Goal: Task Accomplishment & Management: Manage account settings

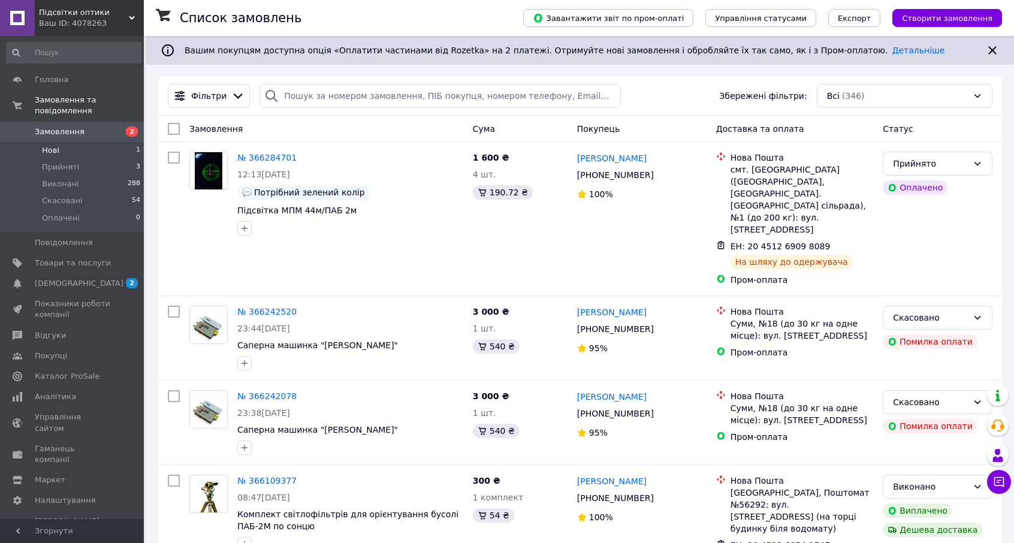
click at [52, 145] on span "Нові" at bounding box center [50, 150] width 17 height 11
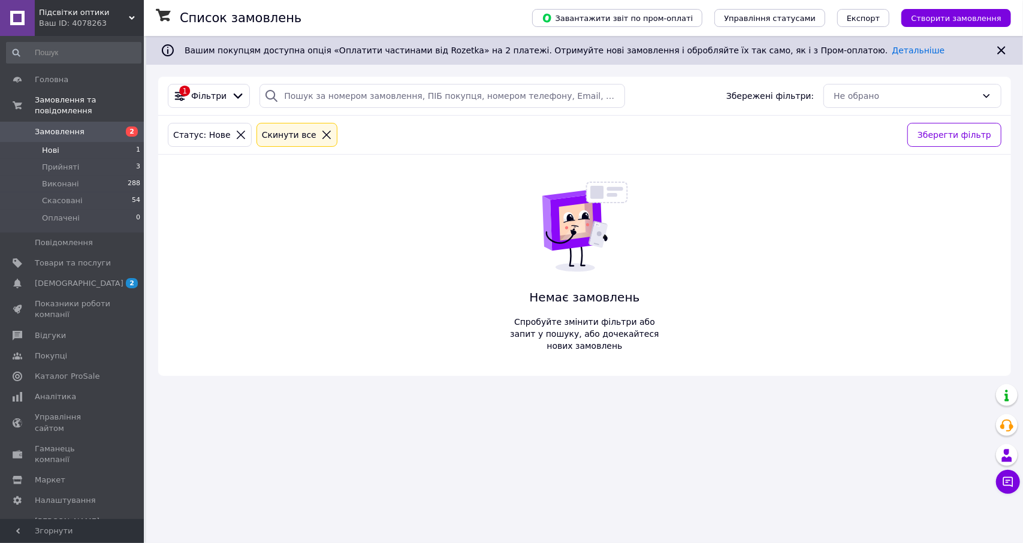
click at [52, 145] on span "Нові" at bounding box center [50, 150] width 17 height 11
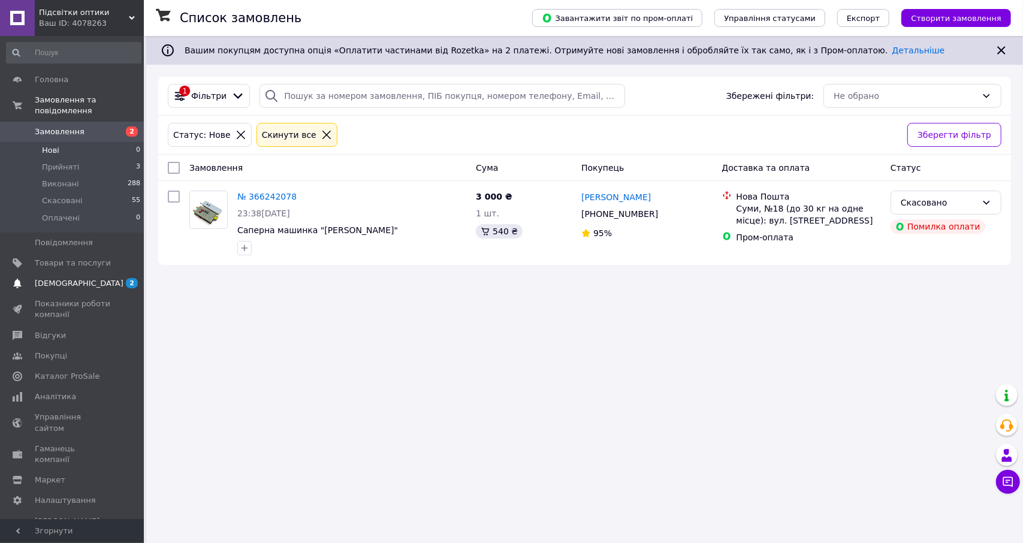
click at [77, 278] on span "[DEMOGRAPHIC_DATA]" at bounding box center [79, 283] width 89 height 11
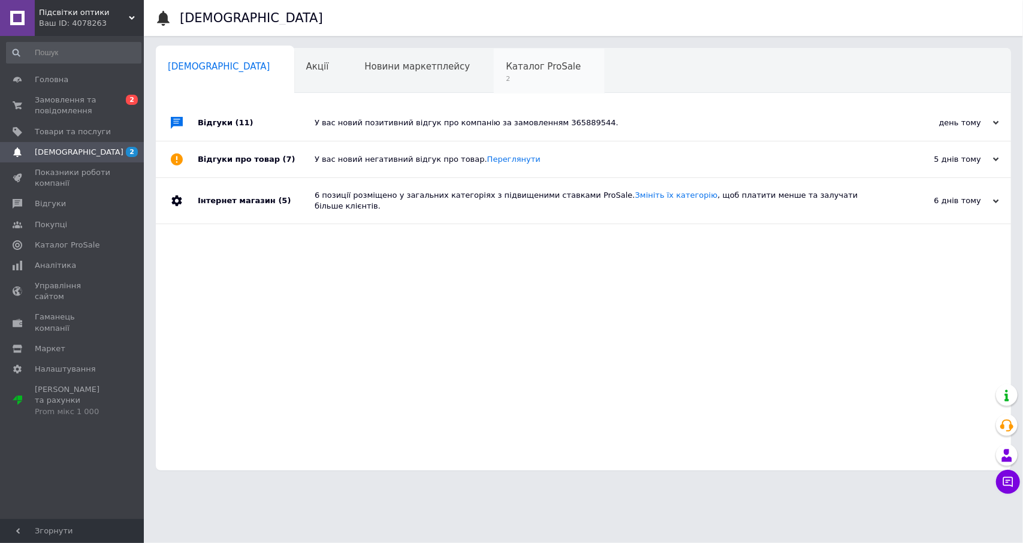
click at [506, 77] on span "2" at bounding box center [543, 78] width 75 height 9
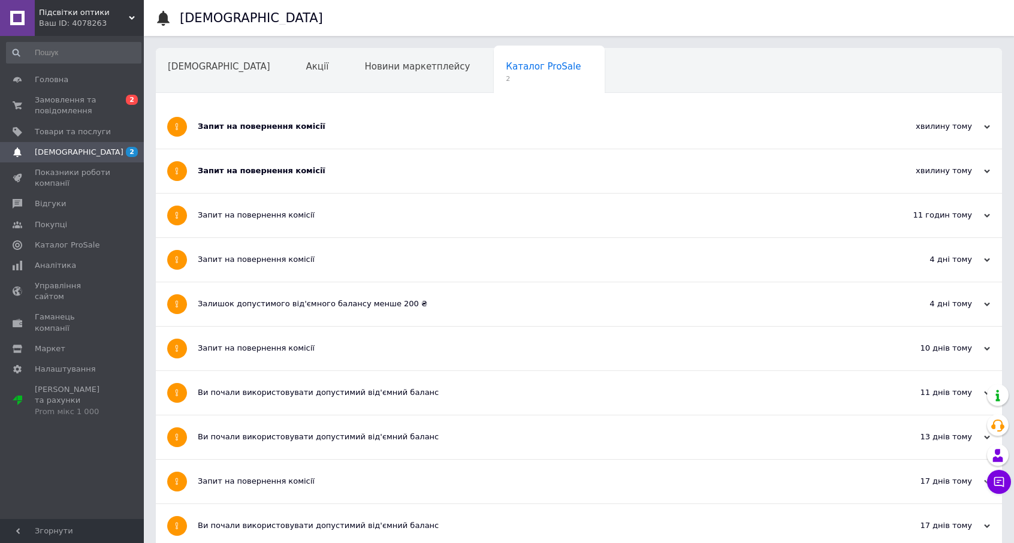
click at [376, 131] on div "Запит на повернення комісії" at bounding box center [534, 126] width 672 height 11
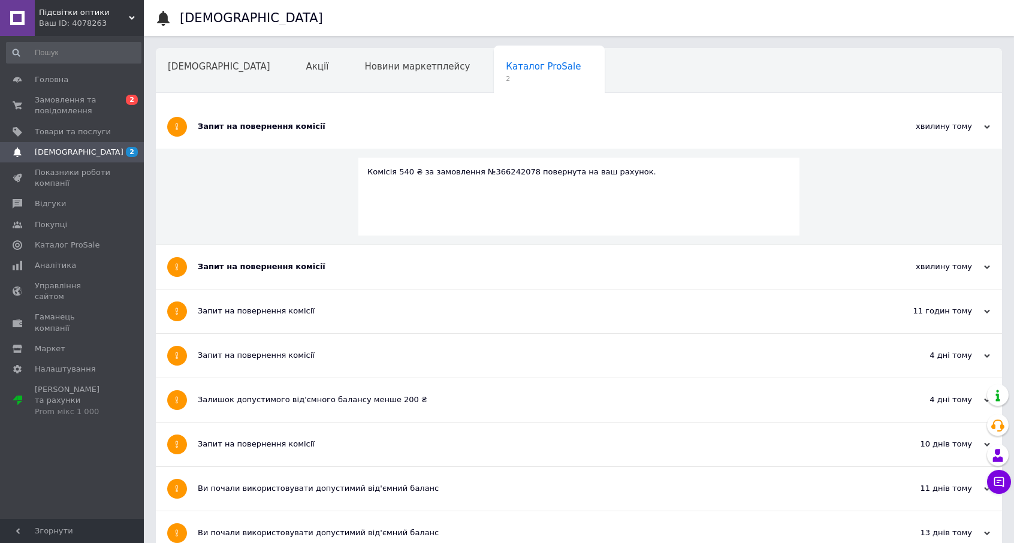
click at [376, 131] on div "Запит на повернення комісії" at bounding box center [534, 126] width 672 height 11
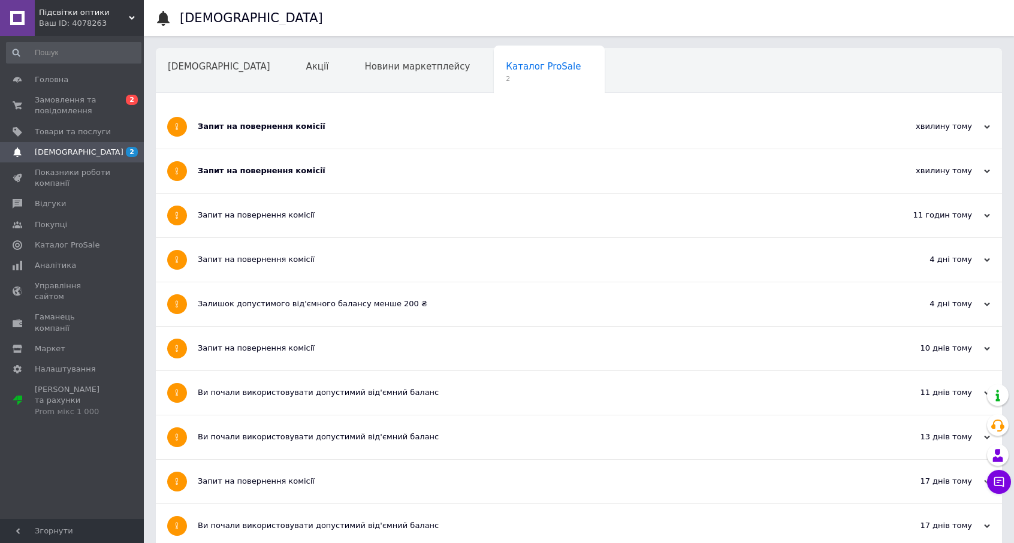
click at [332, 185] on div "Запит на повернення комісії" at bounding box center [534, 171] width 672 height 44
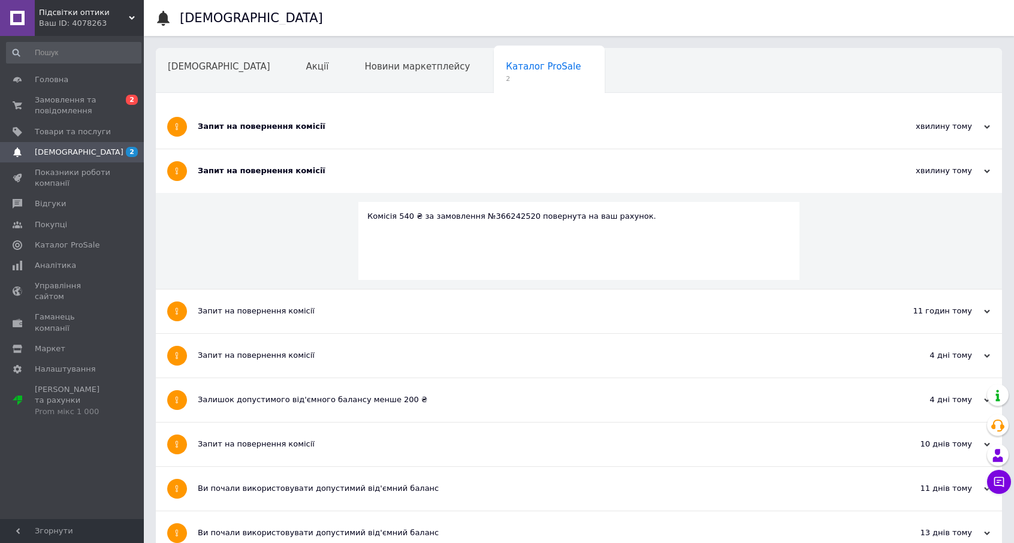
click at [332, 185] on div "Запит на повернення комісії" at bounding box center [534, 171] width 672 height 44
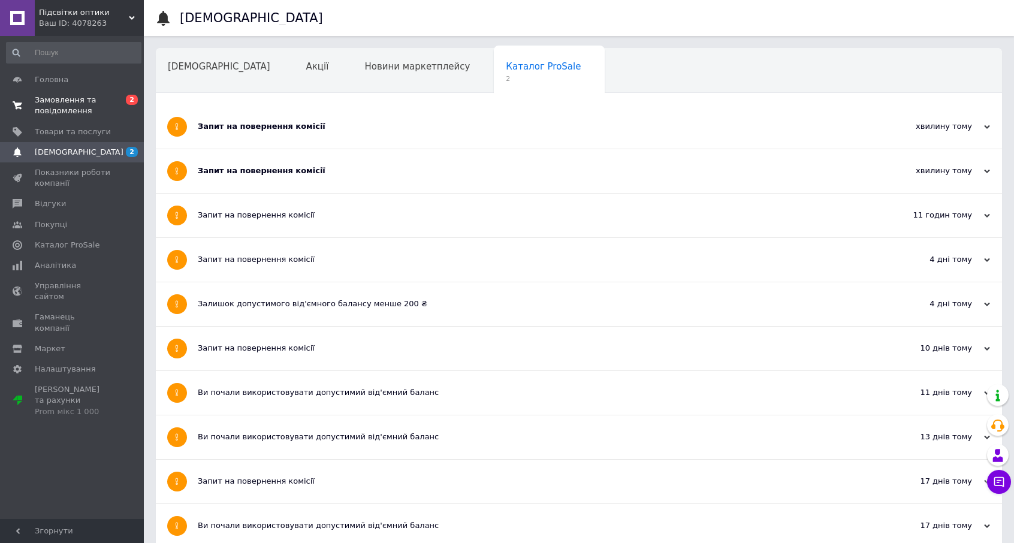
click at [74, 108] on span "Замовлення та повідомлення" at bounding box center [73, 106] width 76 height 22
